Goal: Navigation & Orientation: Find specific page/section

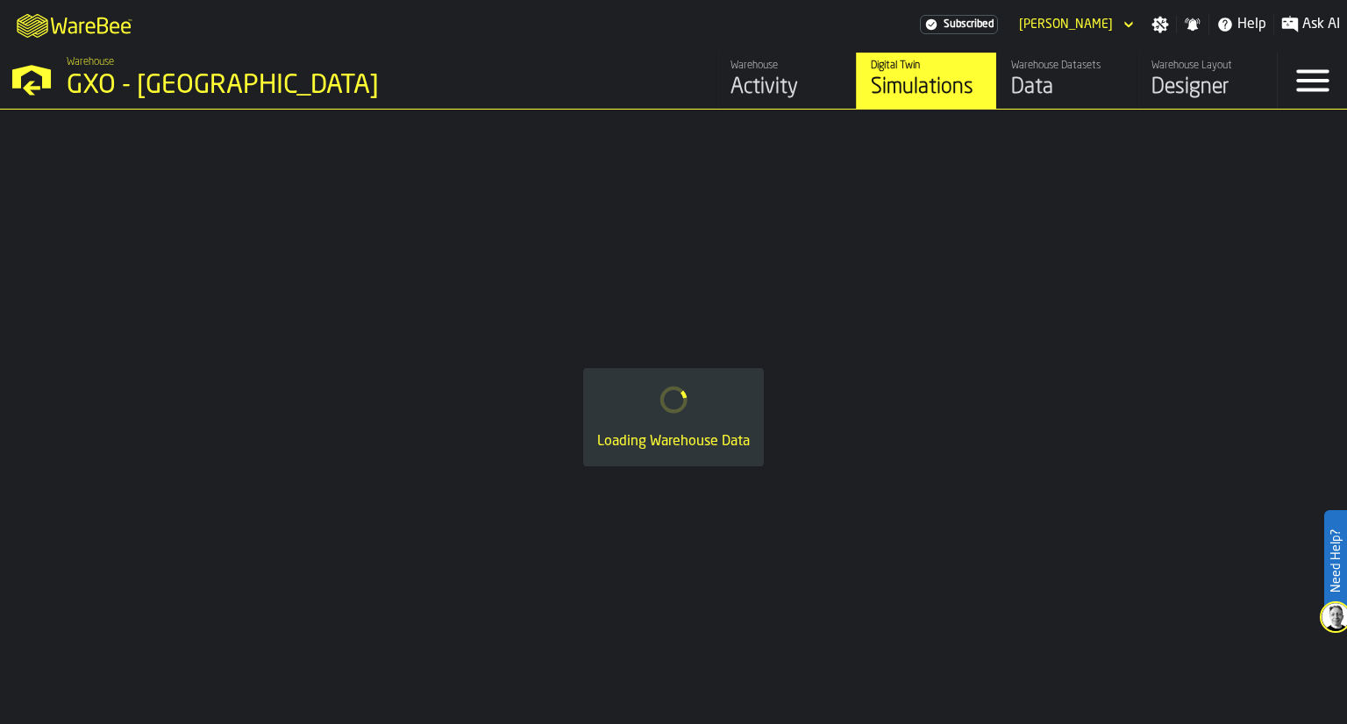
click at [735, 78] on div "Activity" at bounding box center [785, 88] width 111 height 28
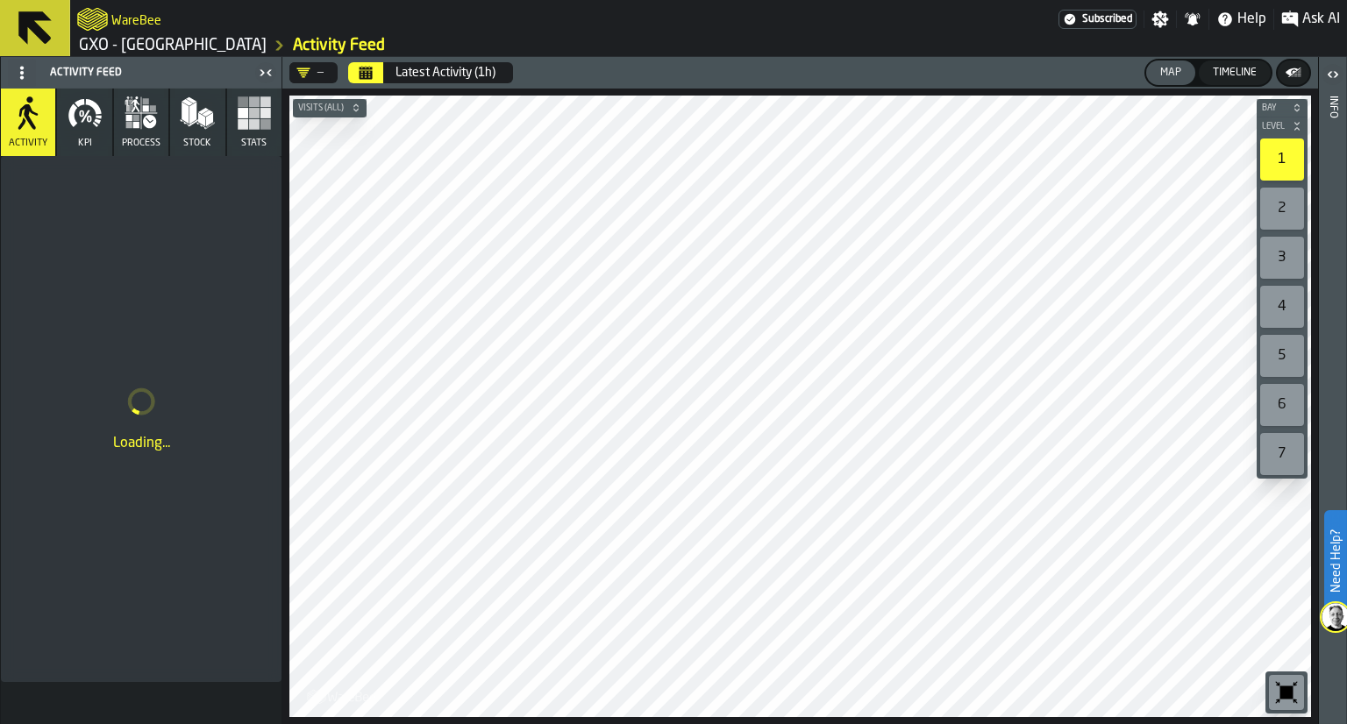
click at [1159, 15] on icon "button-toggle-Settings" at bounding box center [1160, 19] width 17 height 17
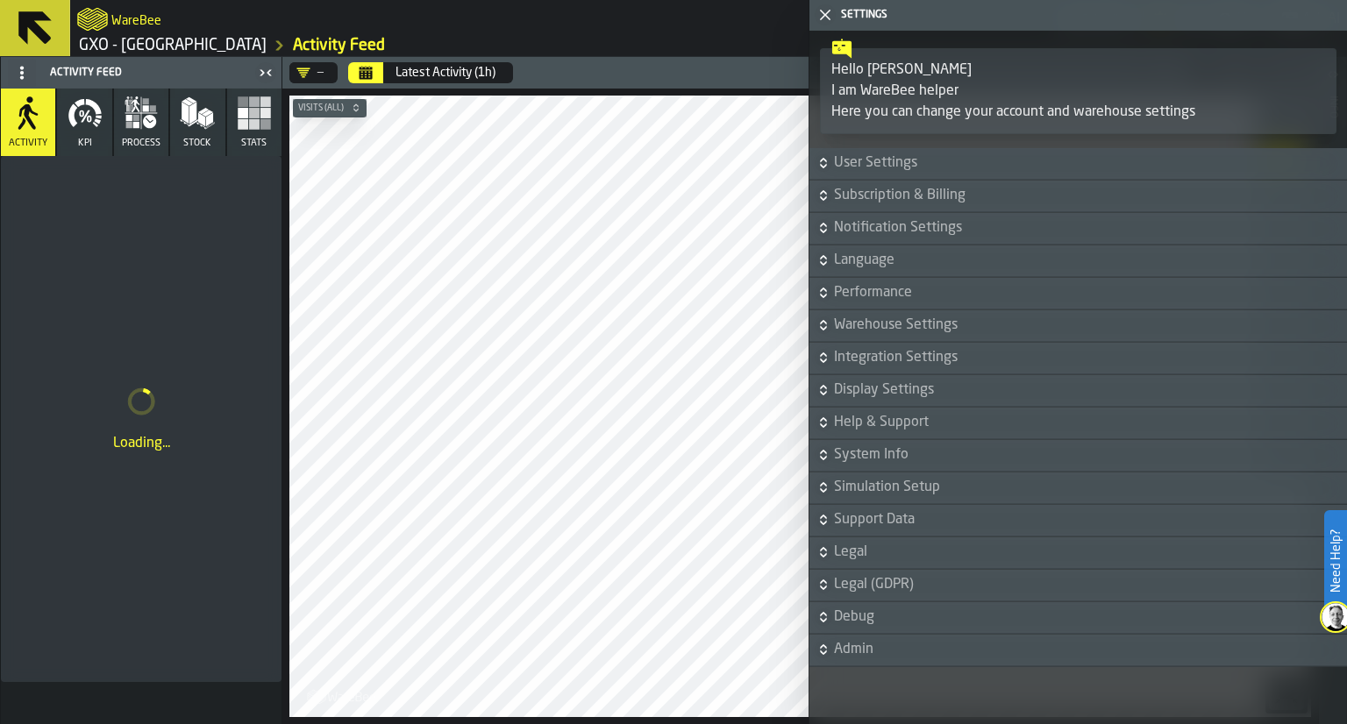
click at [750, 35] on h1 "GXO - Costa - [GEOGRAPHIC_DATA] Activity Feed" at bounding box center [708, 45] width 1262 height 21
click at [818, 20] on icon "button-toggle-Close me" at bounding box center [824, 14] width 21 height 21
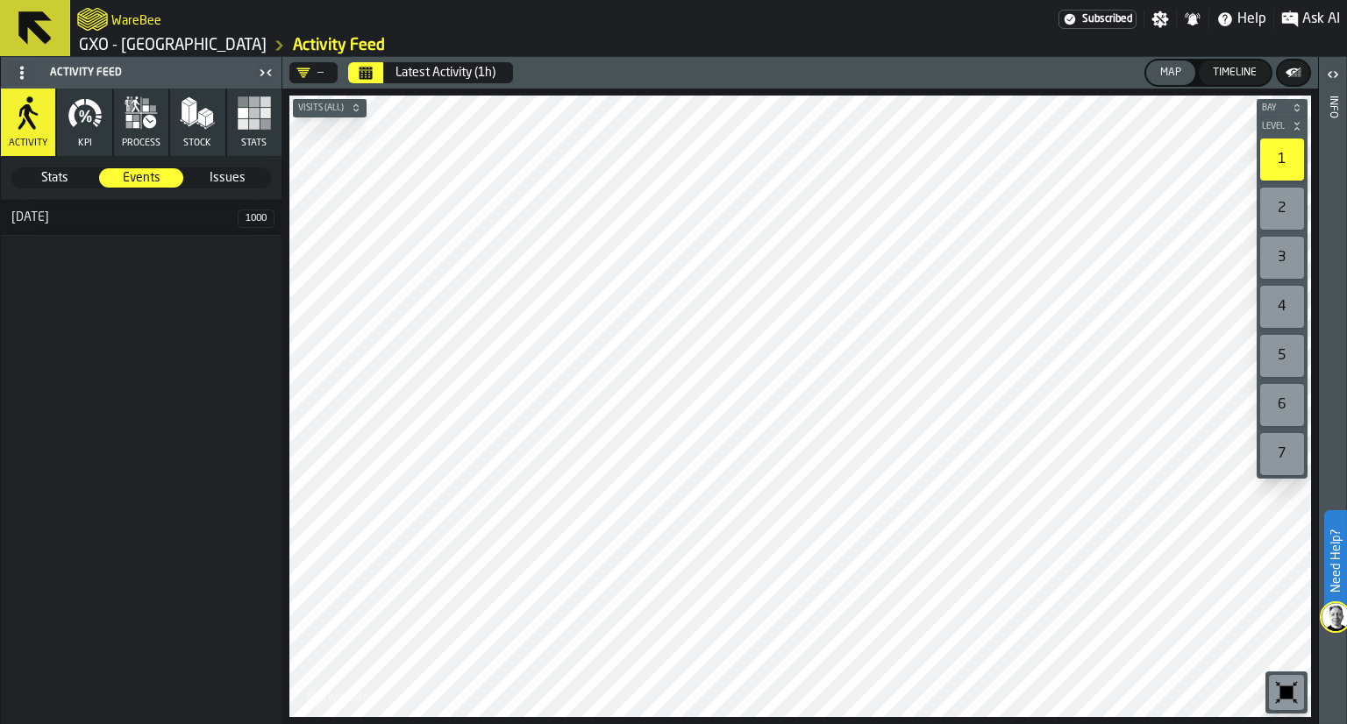
click at [69, 15] on button at bounding box center [35, 28] width 70 height 56
